Goal: Task Accomplishment & Management: Manage account settings

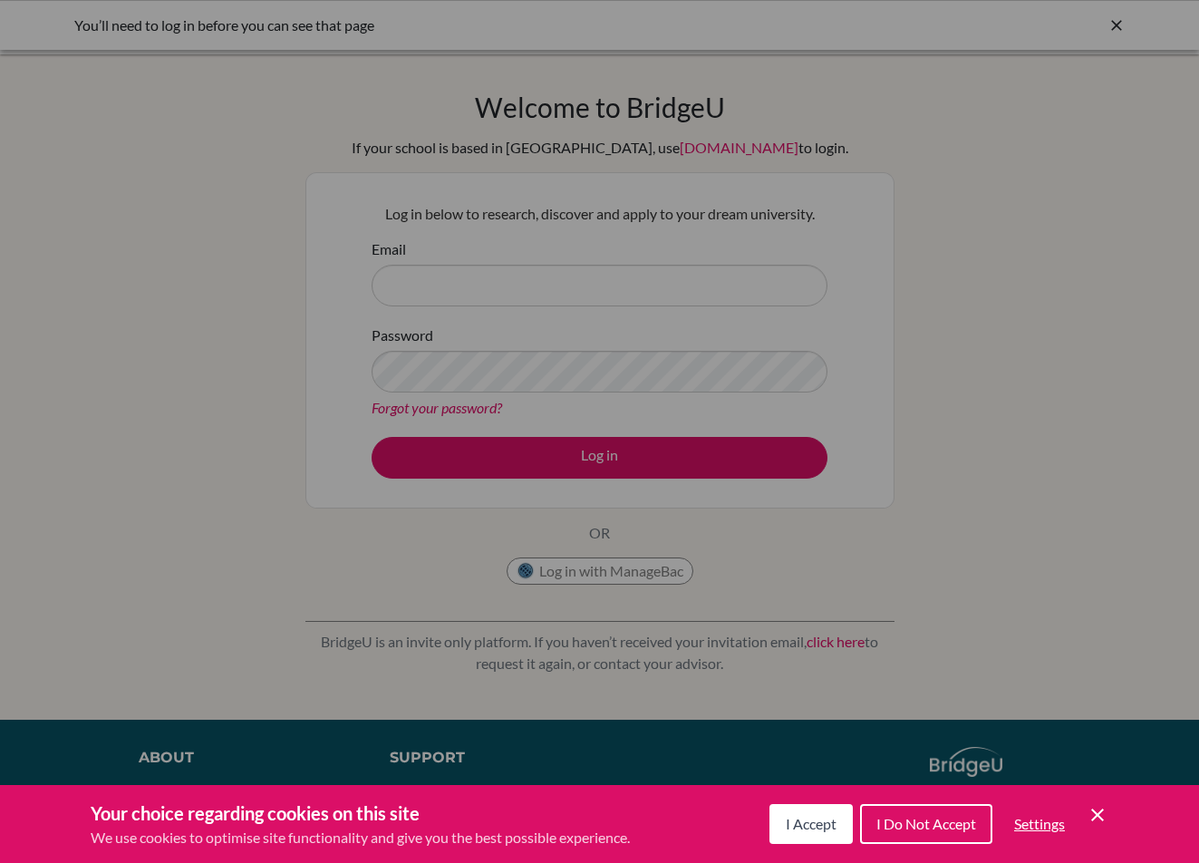
click at [919, 823] on span "I Do Not Accept" at bounding box center [926, 823] width 100 height 17
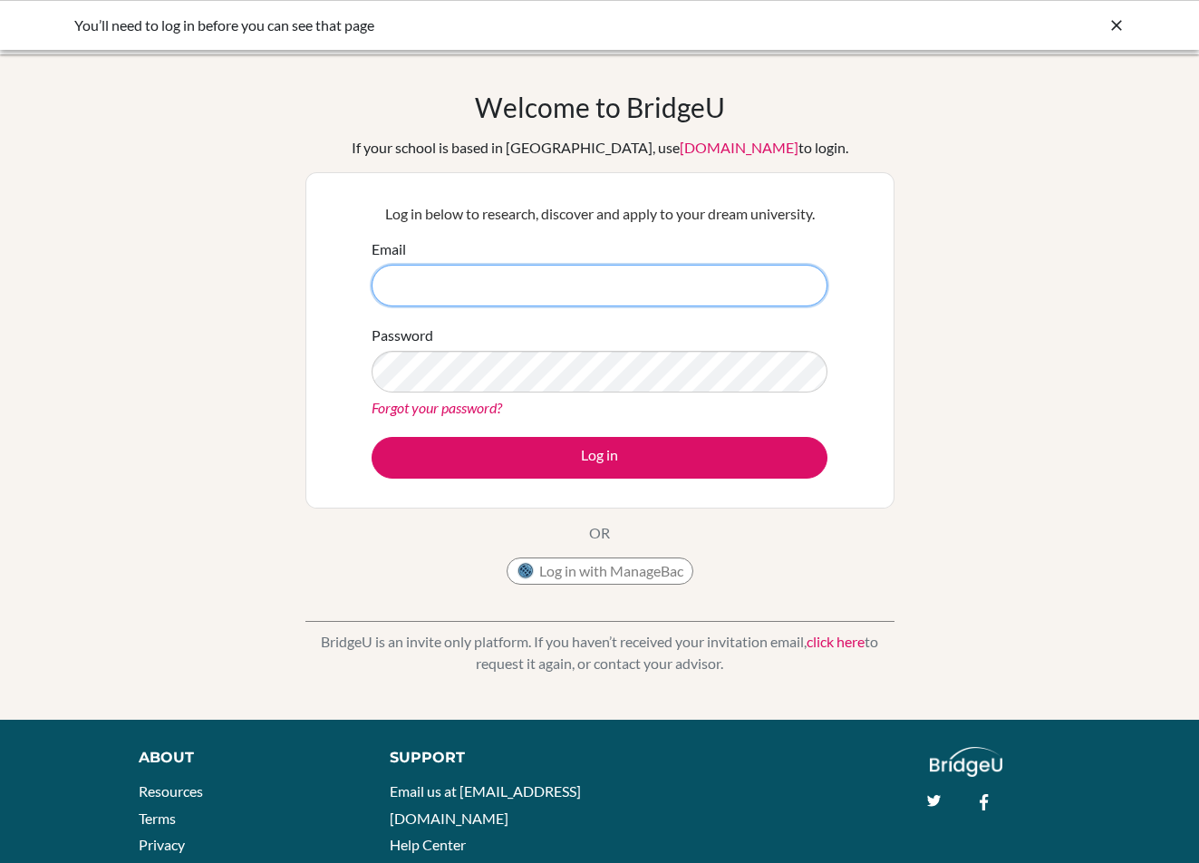
click at [479, 285] on input "Email" at bounding box center [600, 286] width 456 height 42
type input "[PERSON_NAME][EMAIL_ADDRESS][DOMAIN_NAME]"
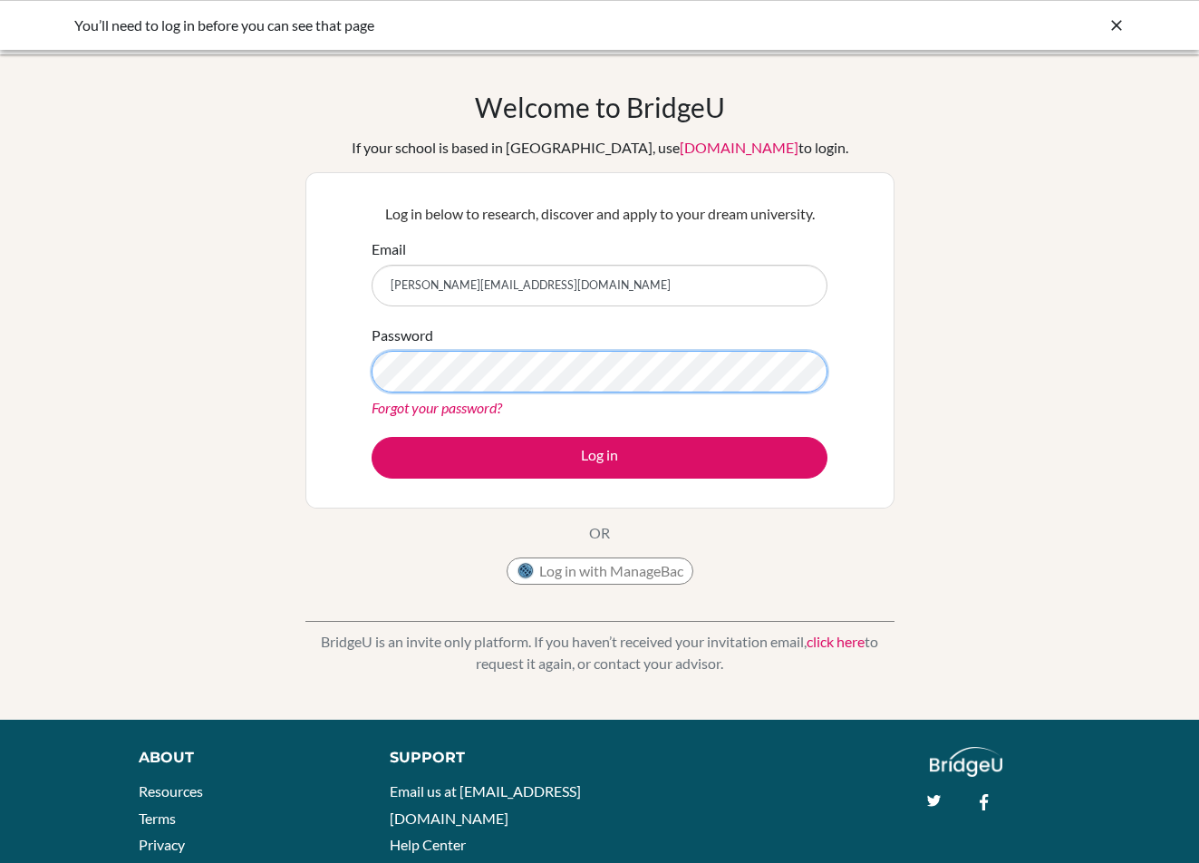
click at [372, 437] on button "Log in" at bounding box center [600, 458] width 456 height 42
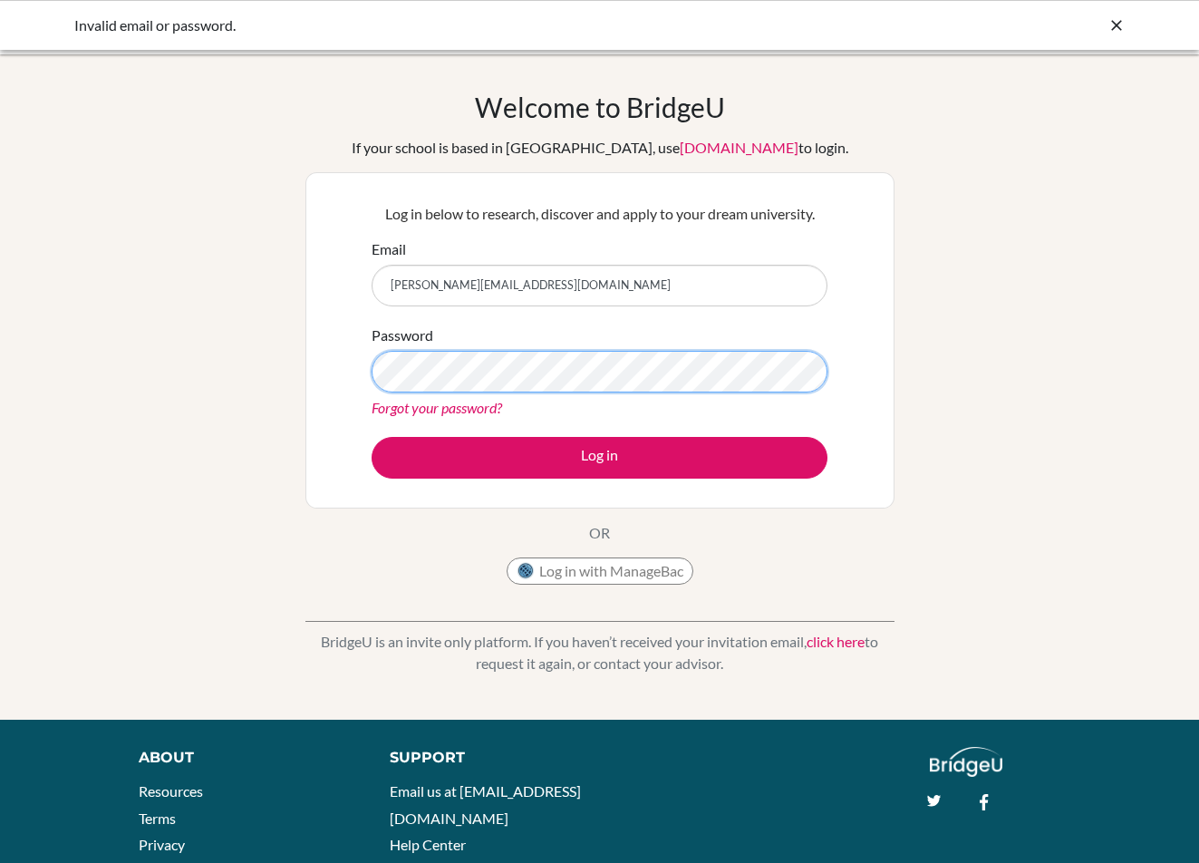
click at [372, 437] on button "Log in" at bounding box center [600, 458] width 456 height 42
click at [425, 402] on link "Forgot your password?" at bounding box center [437, 407] width 131 height 17
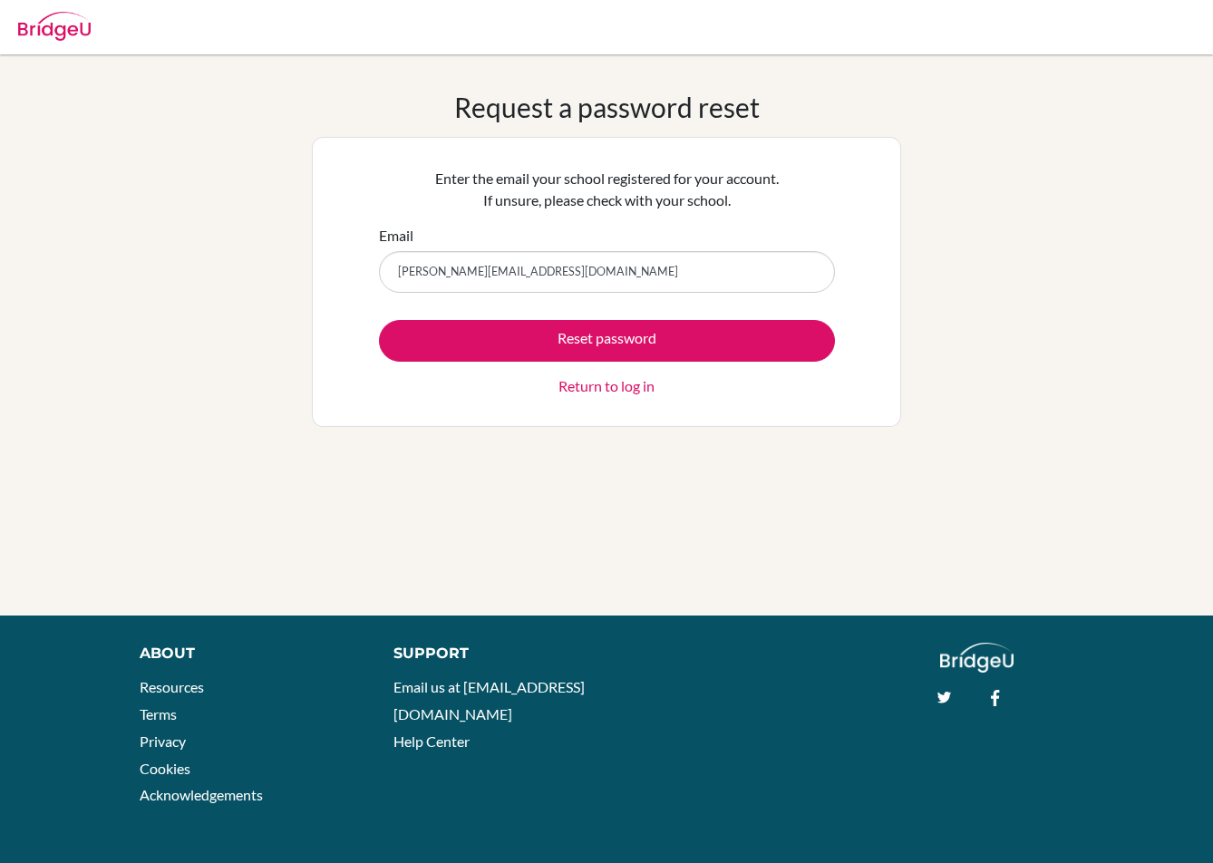
type input "[PERSON_NAME][EMAIL_ADDRESS][DOMAIN_NAME]"
click at [379, 320] on button "Reset password" at bounding box center [607, 341] width 456 height 42
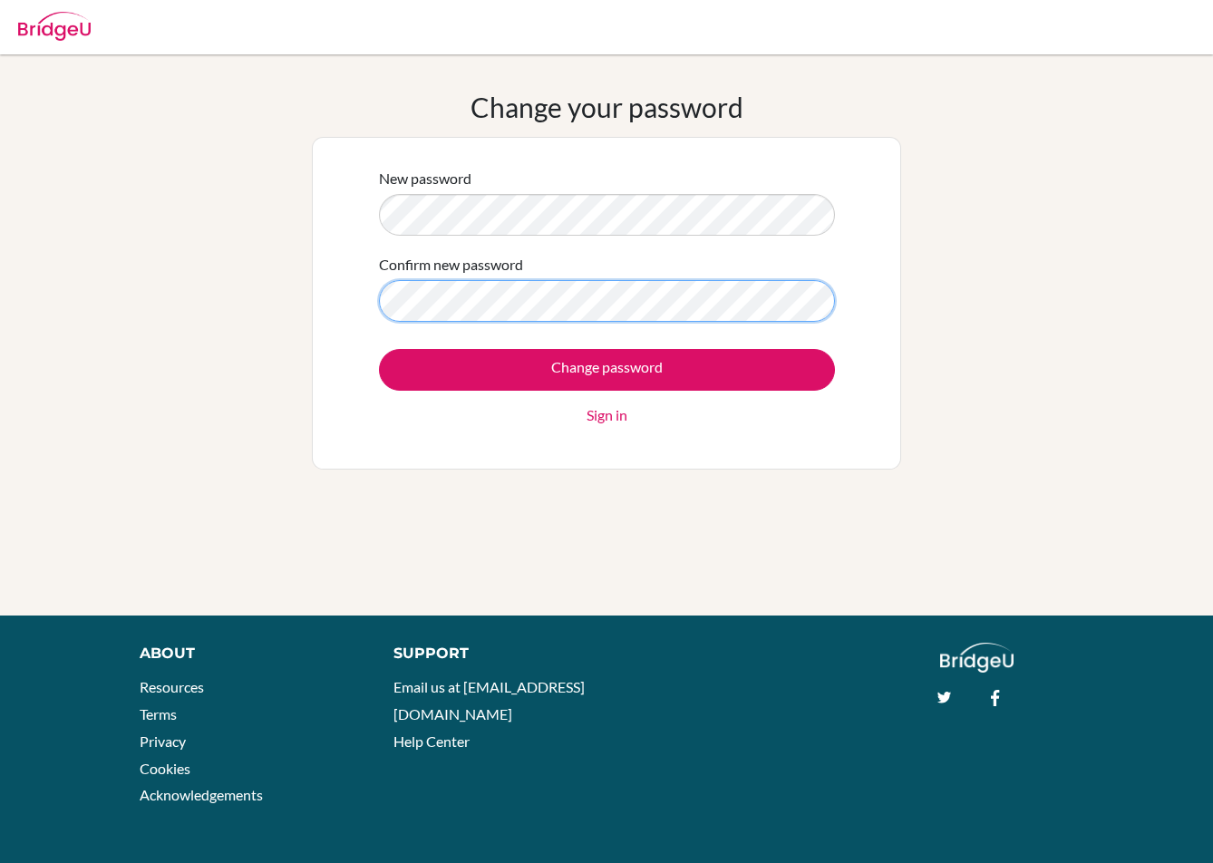
click at [379, 349] on input "Change password" at bounding box center [607, 370] width 456 height 42
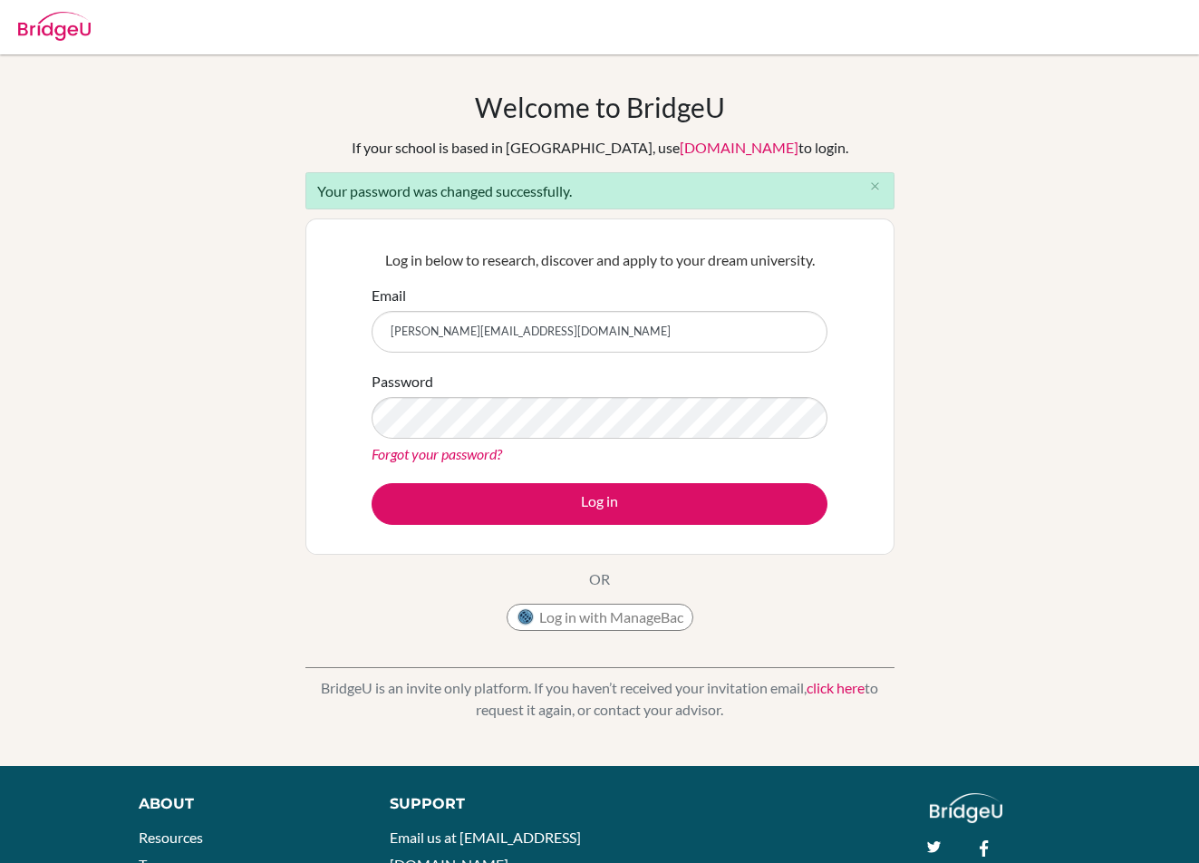
type input "[PERSON_NAME][EMAIL_ADDRESS][DOMAIN_NAME]"
click at [372, 483] on button "Log in" at bounding box center [600, 504] width 456 height 42
